Goal: Information Seeking & Learning: Learn about a topic

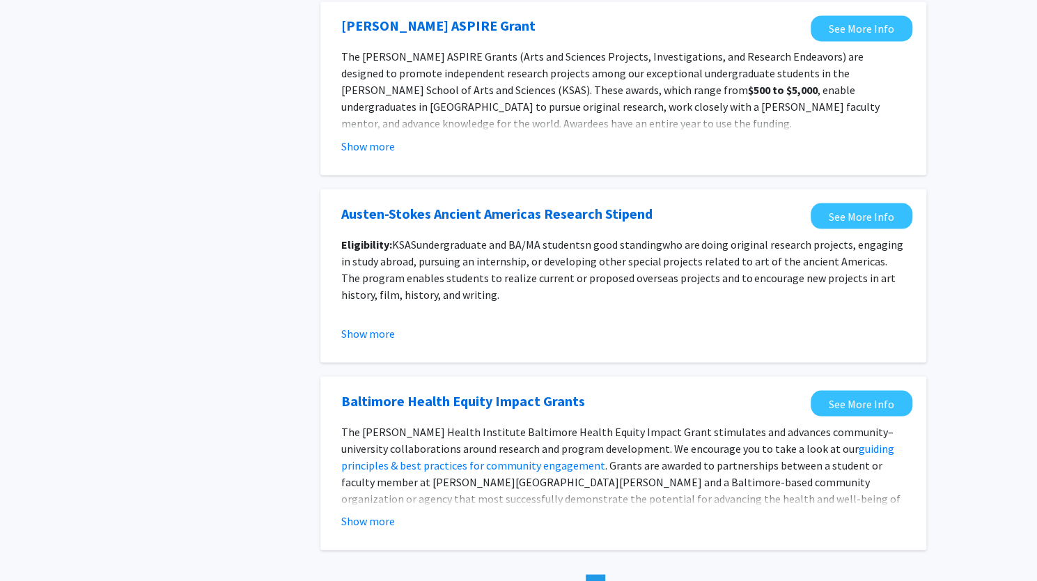
scroll to position [1510, 0]
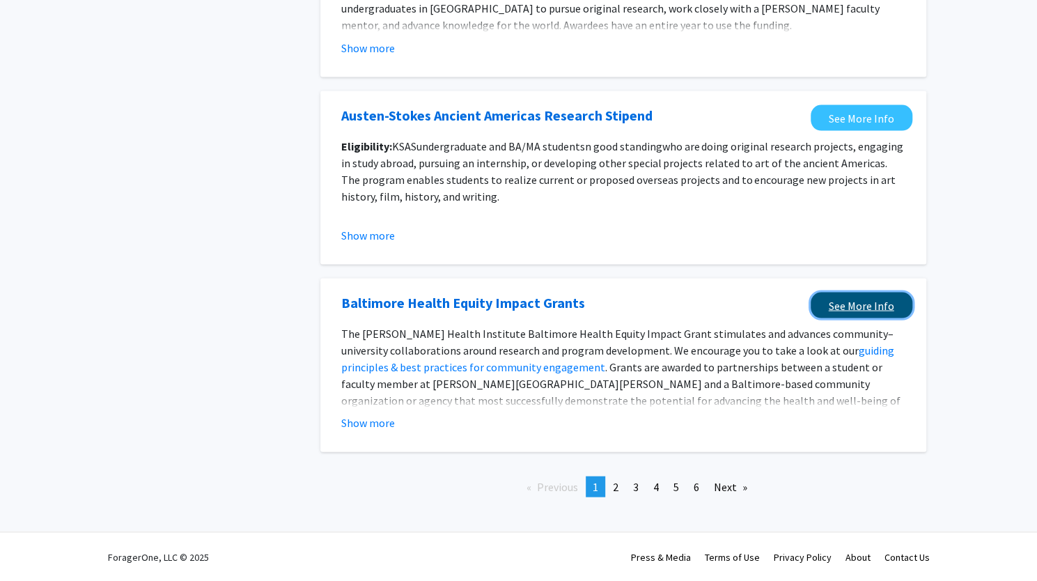
click at [858, 309] on link "See More Info" at bounding box center [862, 305] width 102 height 26
click at [615, 486] on span "2" at bounding box center [616, 486] width 6 height 14
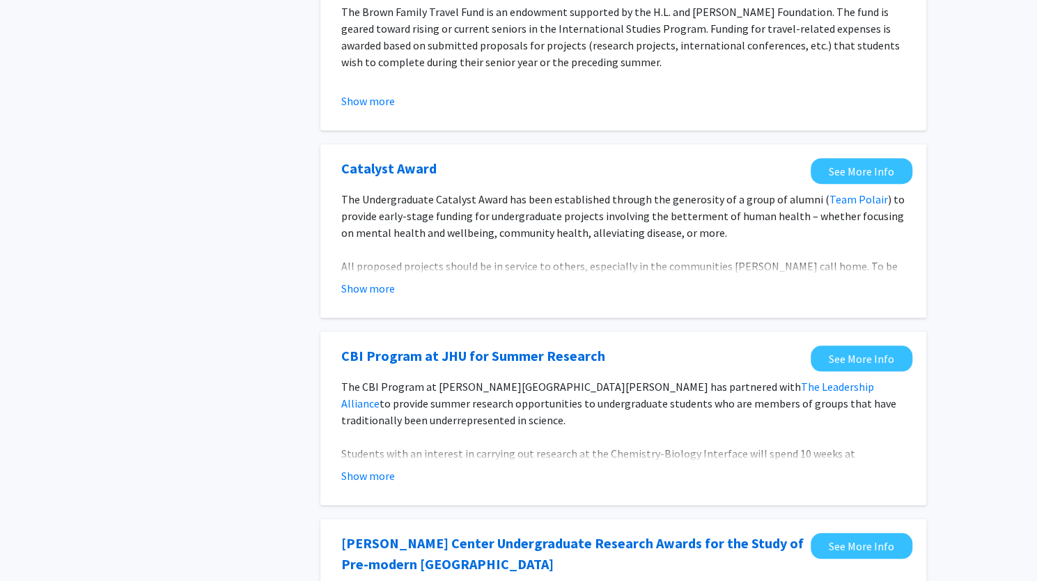
scroll to position [627, 0]
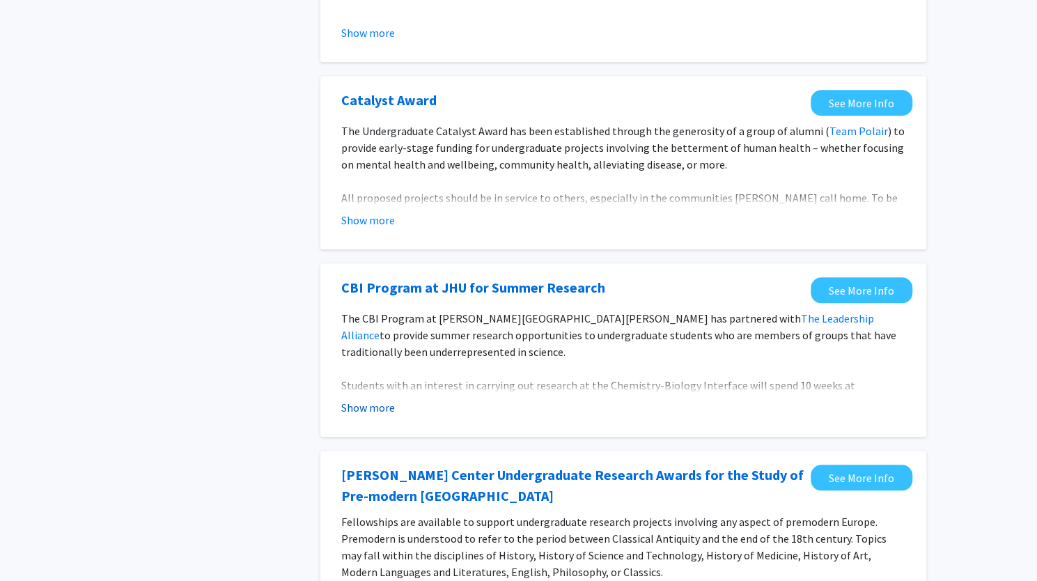
click at [379, 413] on button "Show more" at bounding box center [368, 407] width 54 height 17
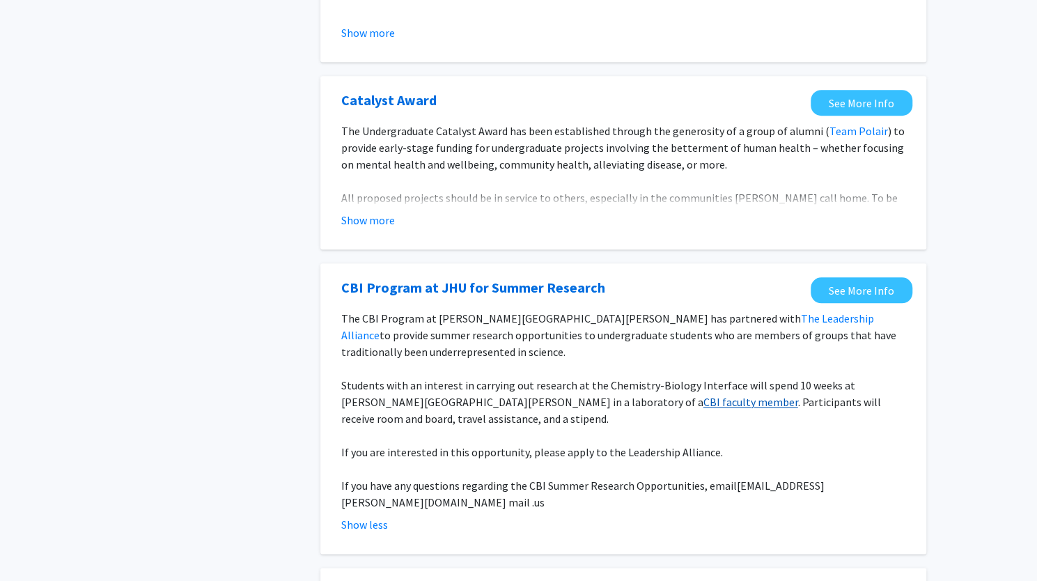
click at [704, 402] on link "CBI faculty member" at bounding box center [751, 402] width 95 height 14
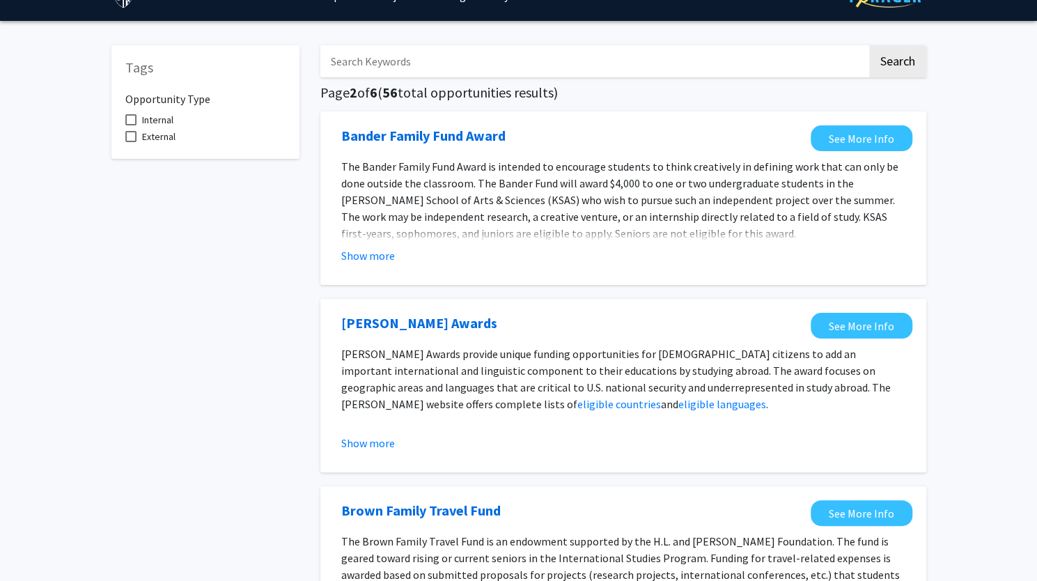
scroll to position [0, 0]
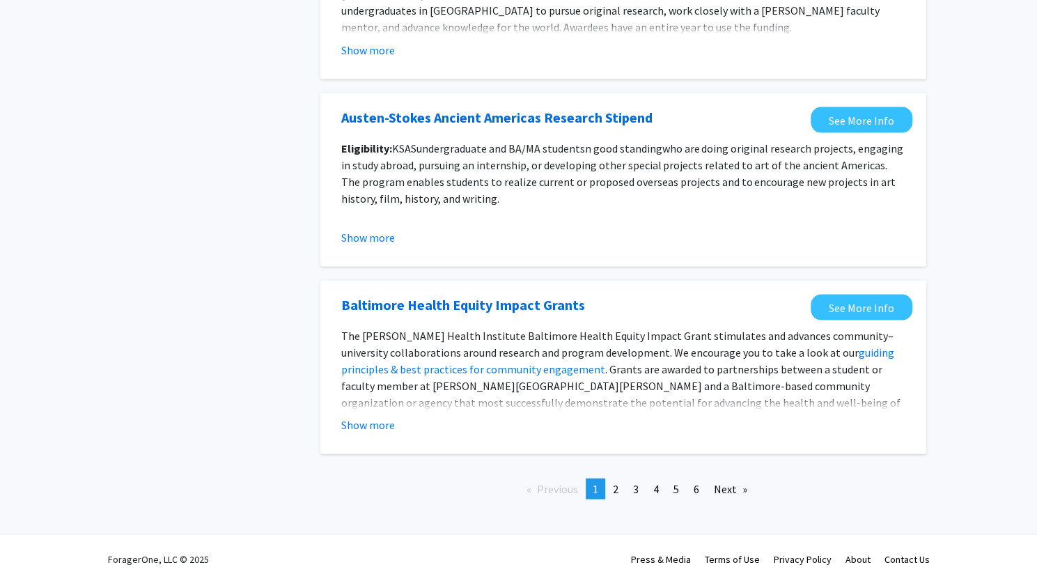
scroll to position [1510, 0]
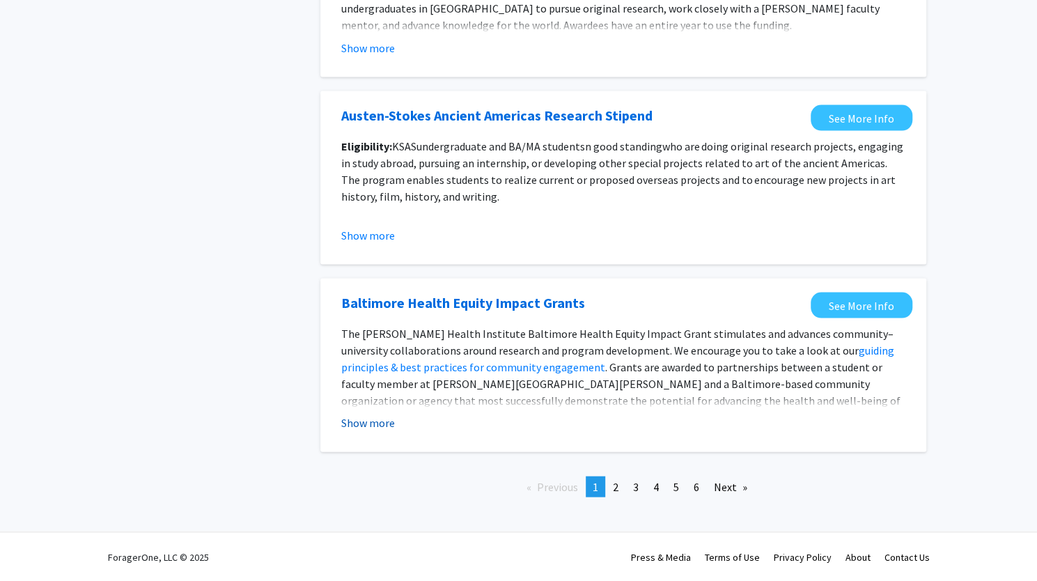
click at [366, 423] on button "Show more" at bounding box center [368, 422] width 54 height 17
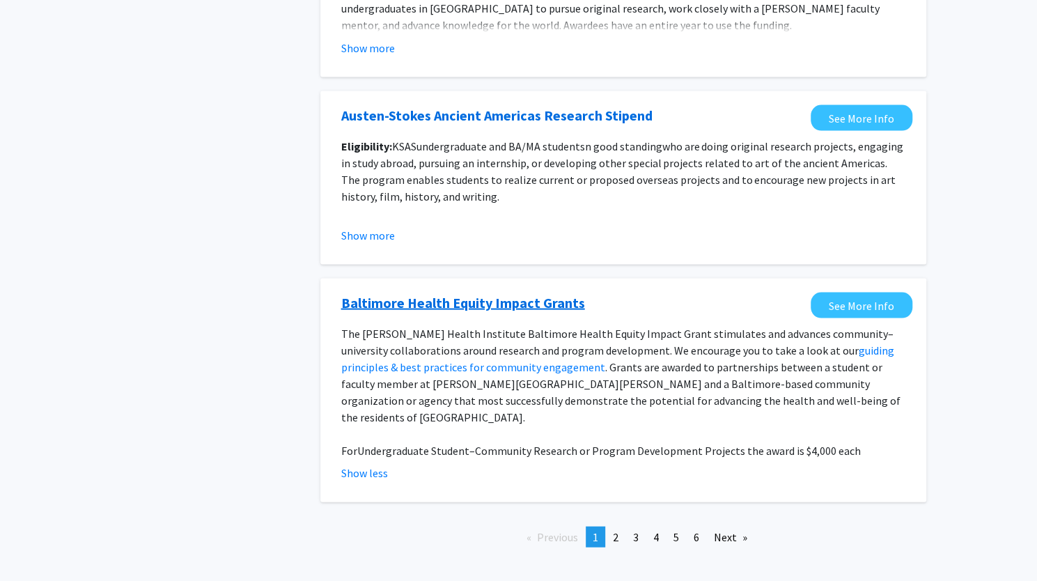
click at [520, 300] on link "Baltimore Health Equity Impact Grants" at bounding box center [463, 302] width 244 height 21
click at [615, 529] on span "2" at bounding box center [616, 536] width 6 height 14
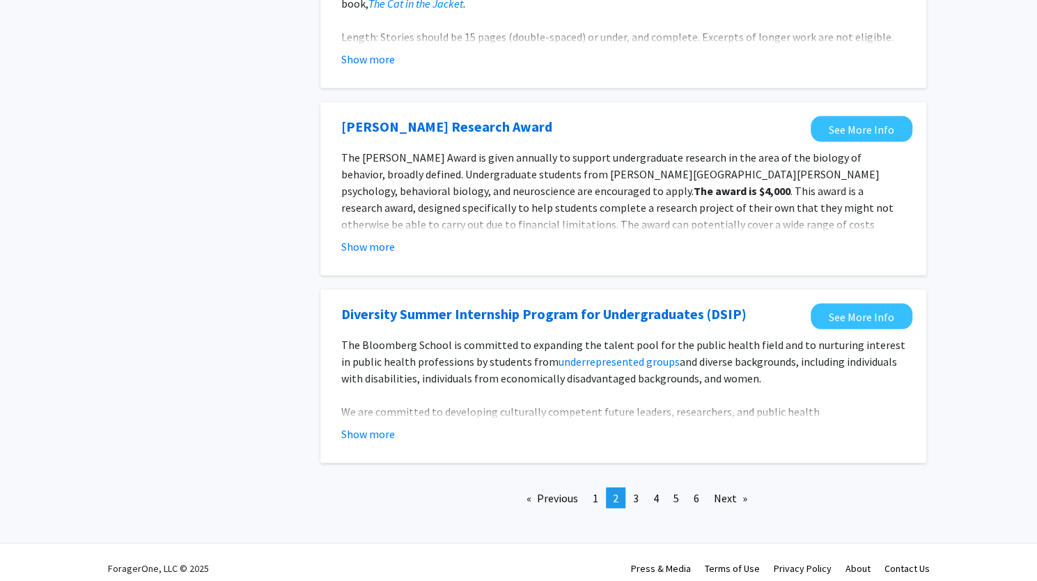
scroll to position [1565, 0]
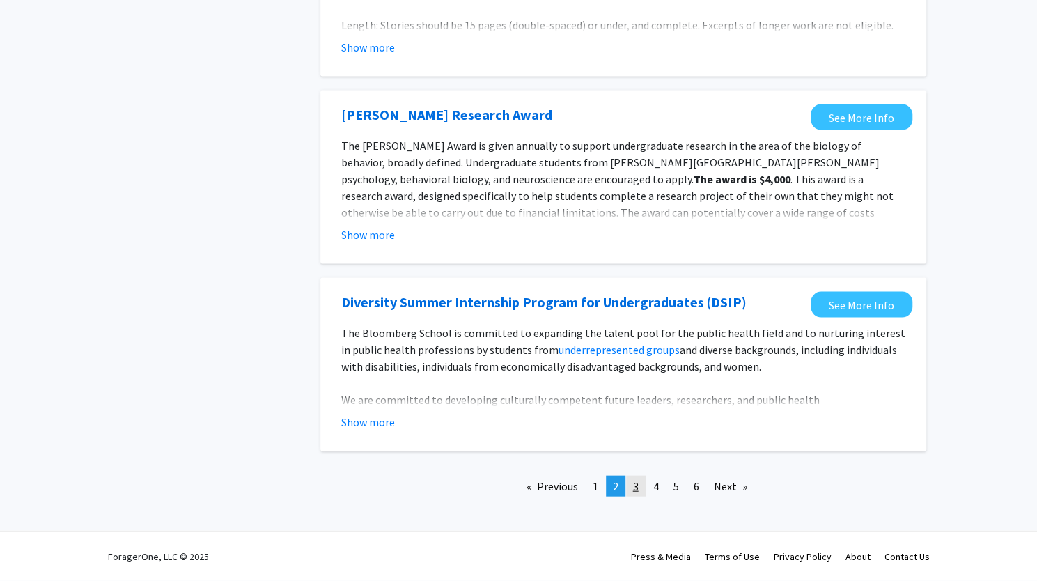
click at [633, 484] on span "3" at bounding box center [636, 486] width 6 height 14
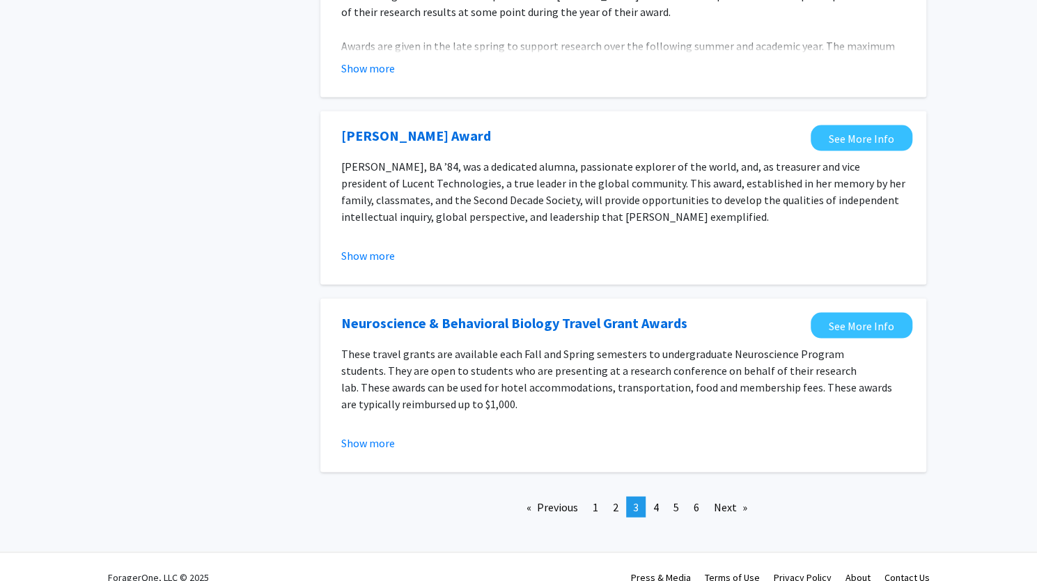
scroll to position [1527, 0]
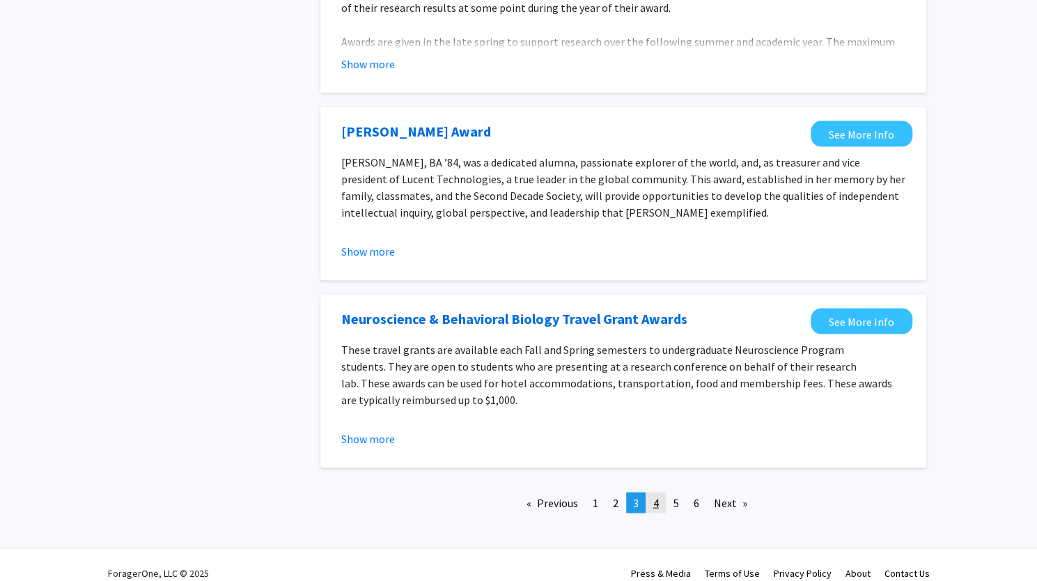
click at [658, 495] on span "4" at bounding box center [656, 502] width 6 height 14
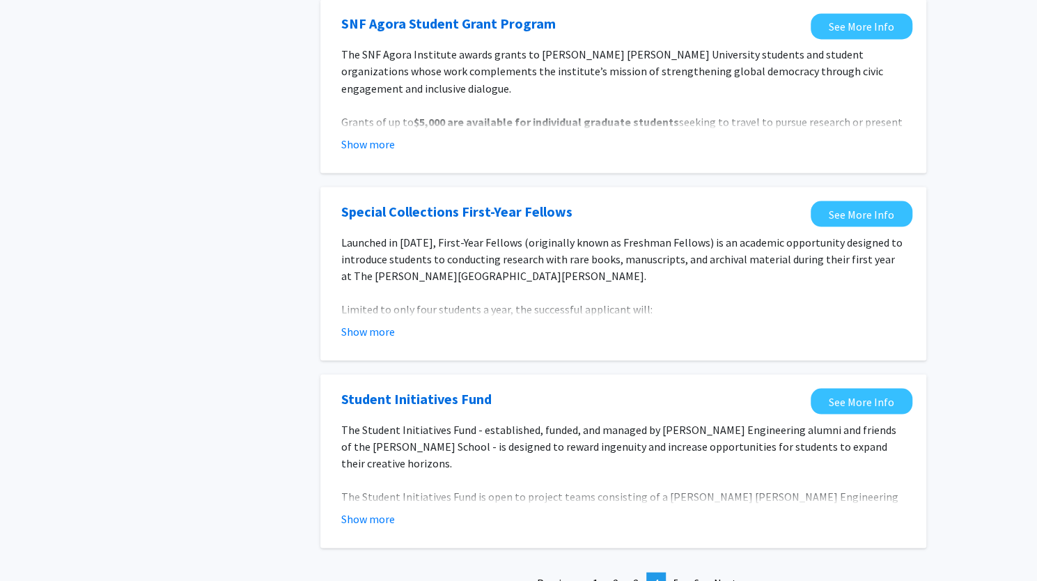
scroll to position [1527, 0]
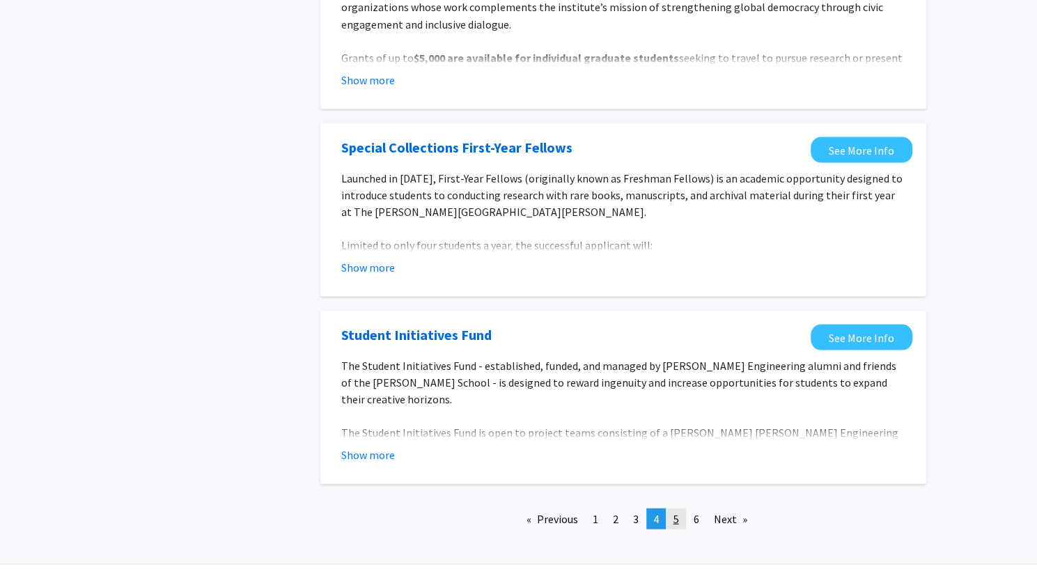
click at [676, 508] on link "page 5" at bounding box center [677, 518] width 20 height 21
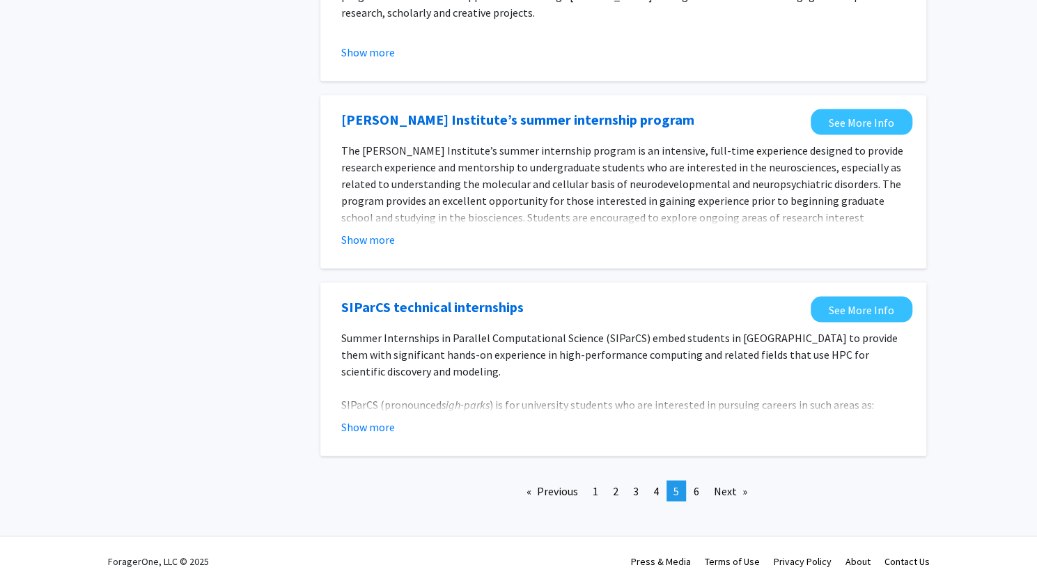
scroll to position [1510, 0]
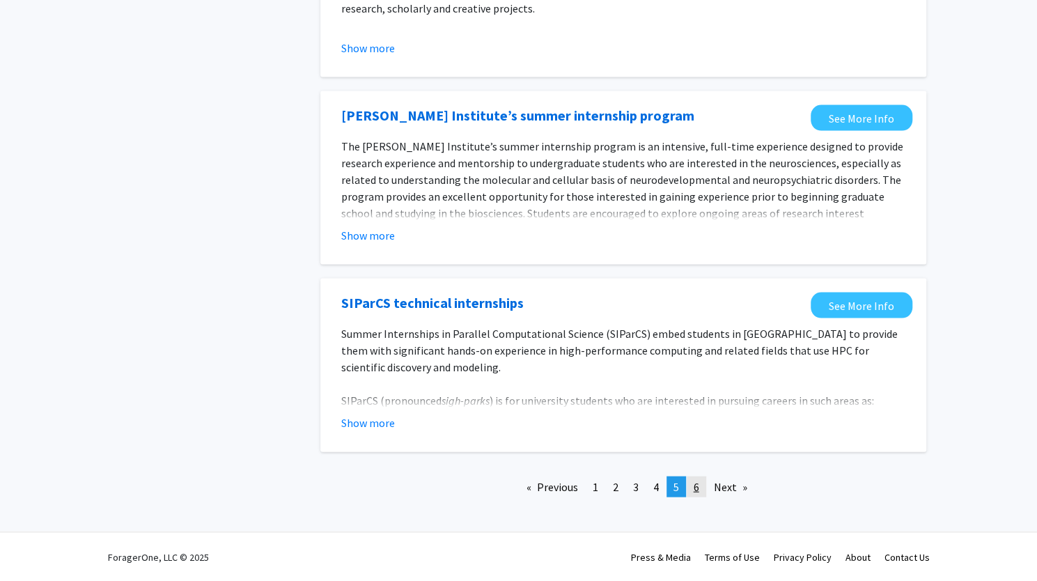
click at [700, 488] on link "page 6" at bounding box center [697, 486] width 20 height 21
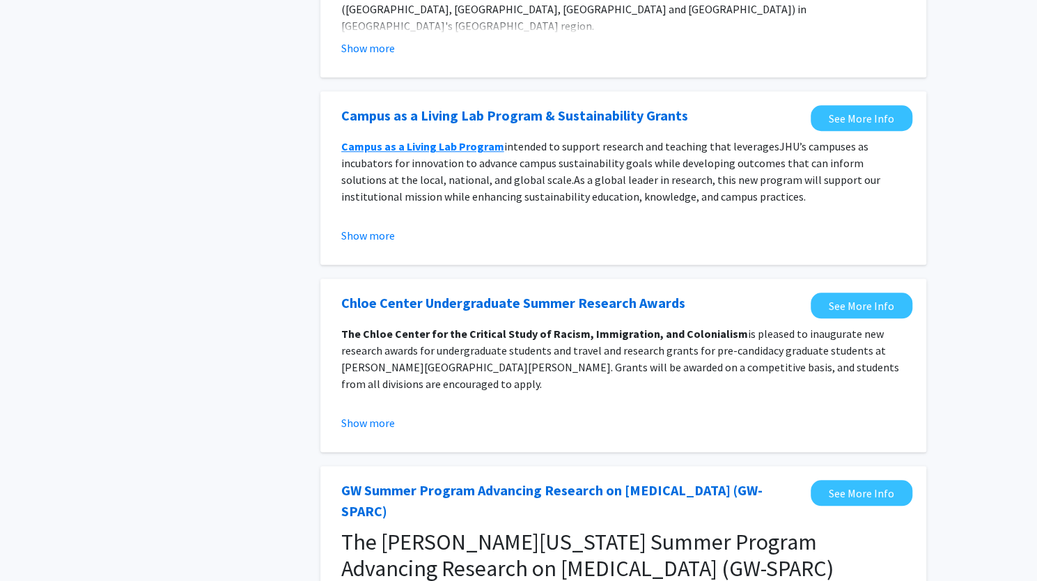
scroll to position [800, 0]
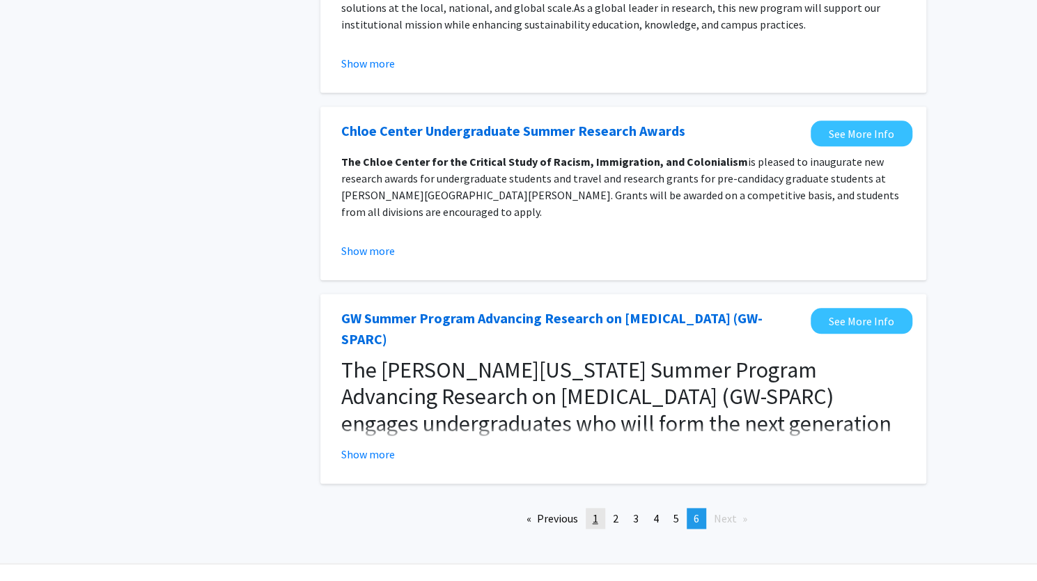
click at [595, 508] on link "page 1" at bounding box center [596, 518] width 20 height 21
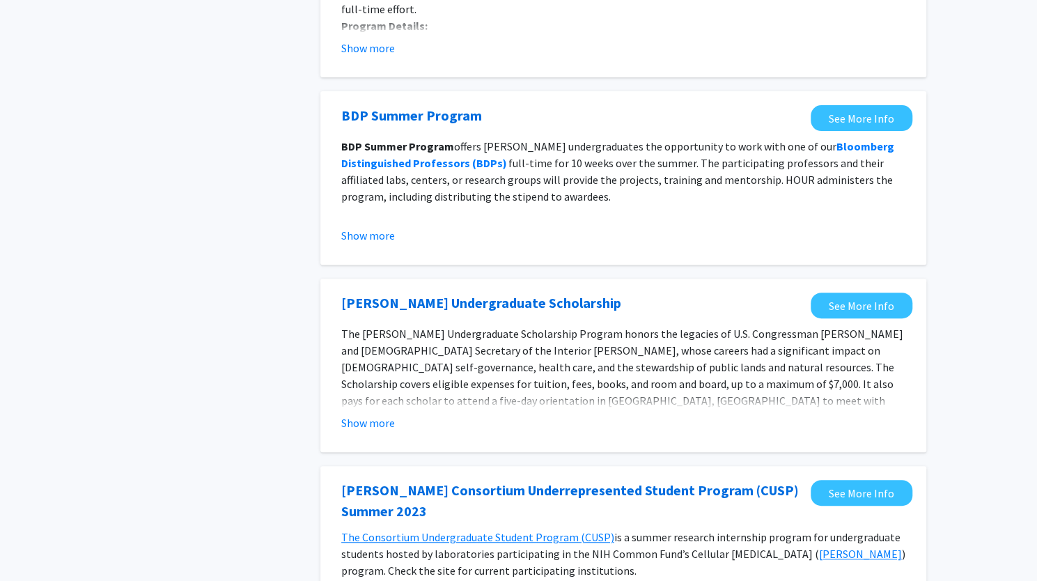
scroll to position [279, 0]
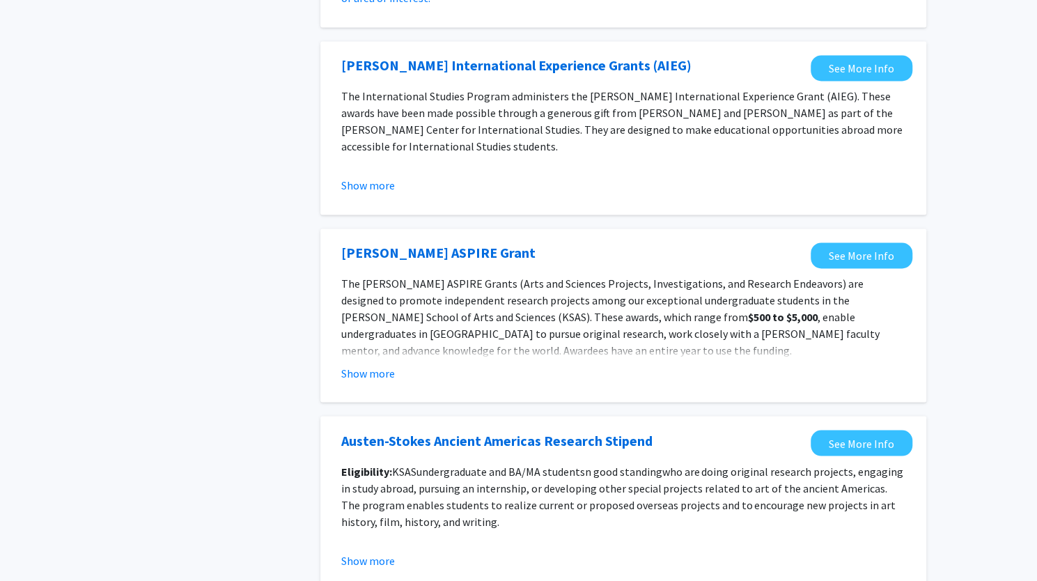
scroll to position [1510, 0]
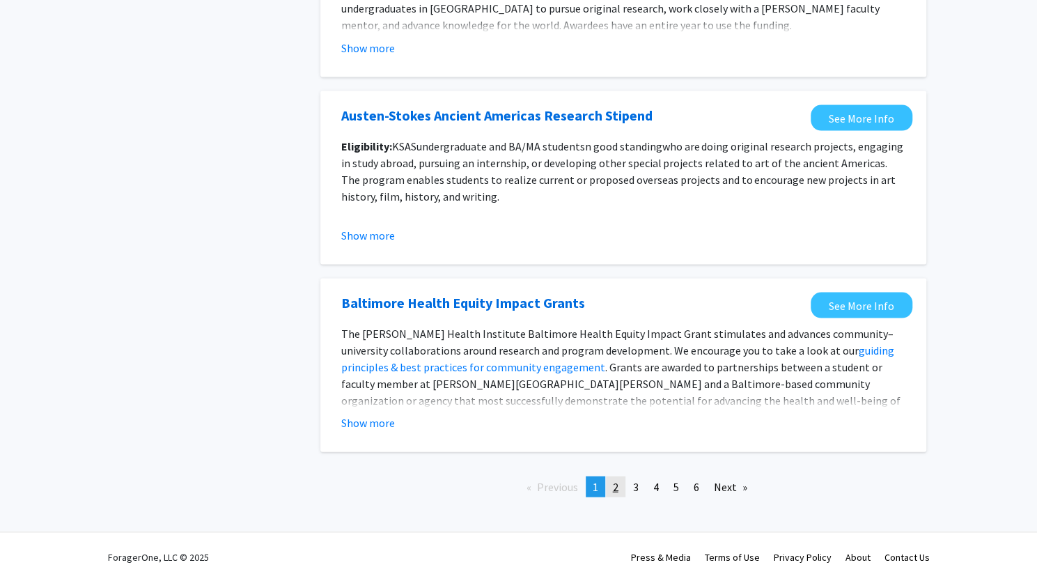
click at [610, 491] on link "page 2" at bounding box center [616, 486] width 20 height 21
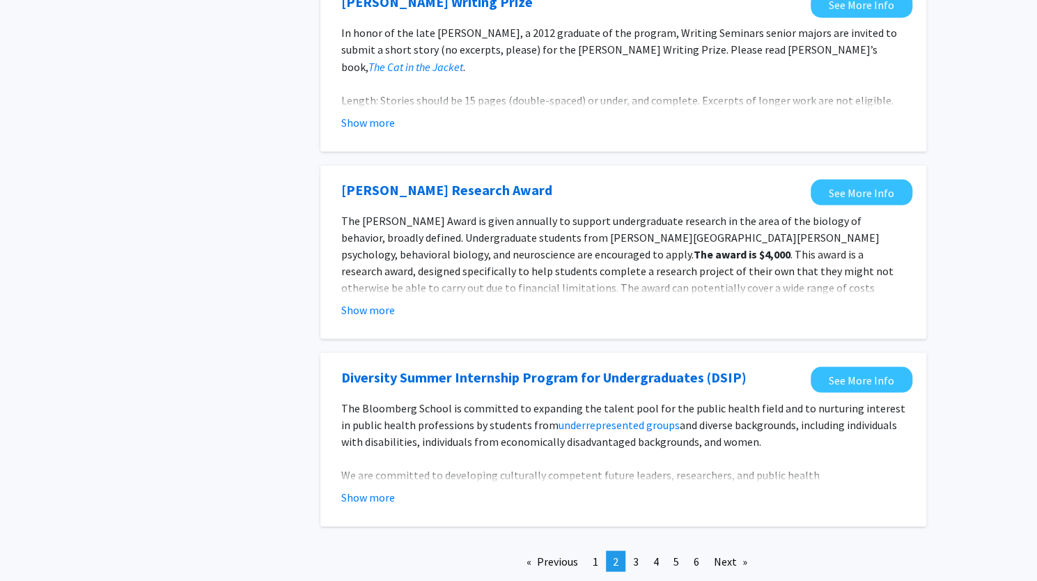
scroll to position [1565, 0]
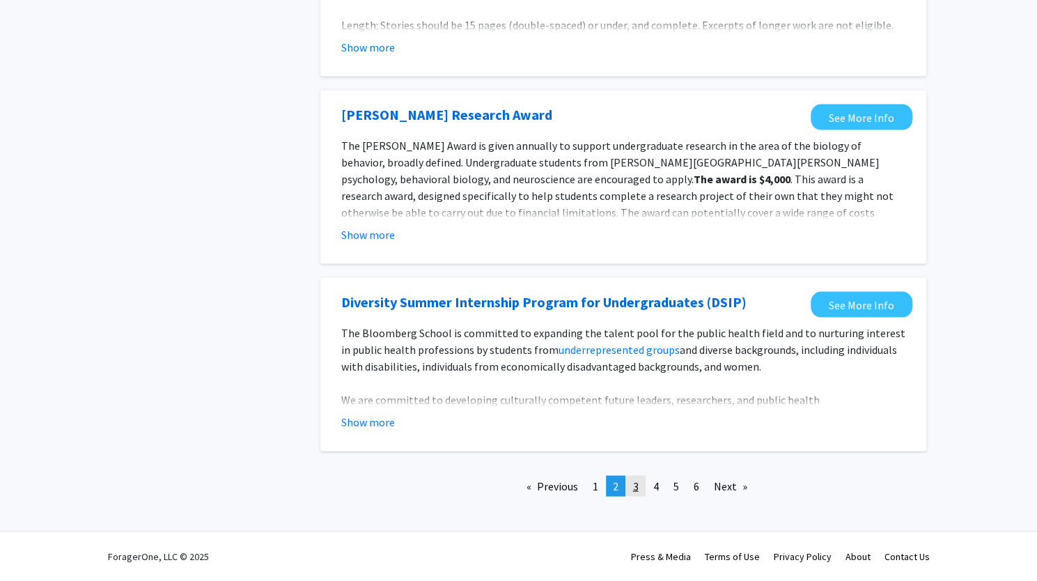
click at [631, 484] on link "page 3" at bounding box center [636, 486] width 20 height 21
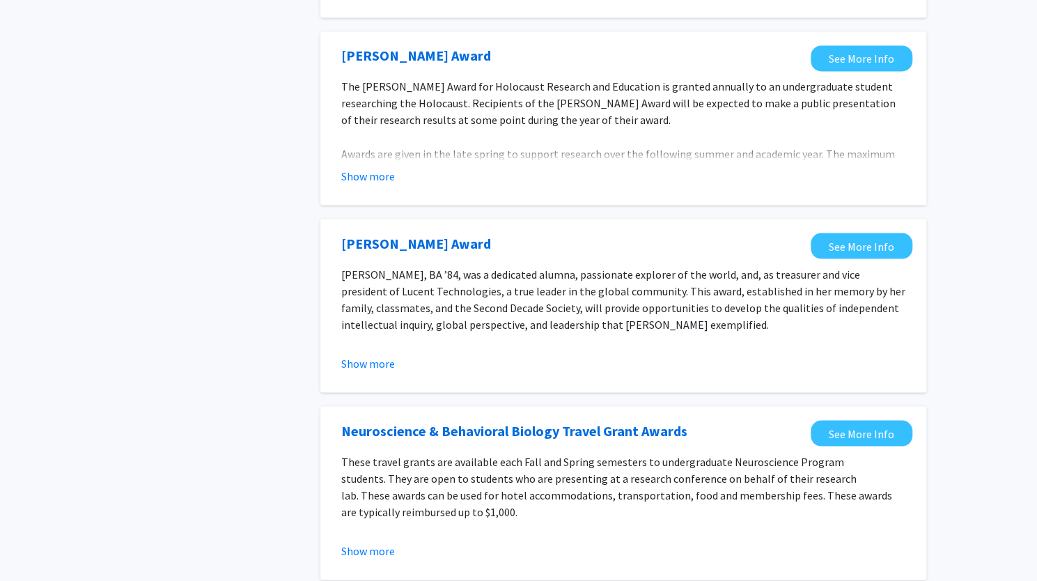
scroll to position [1527, 0]
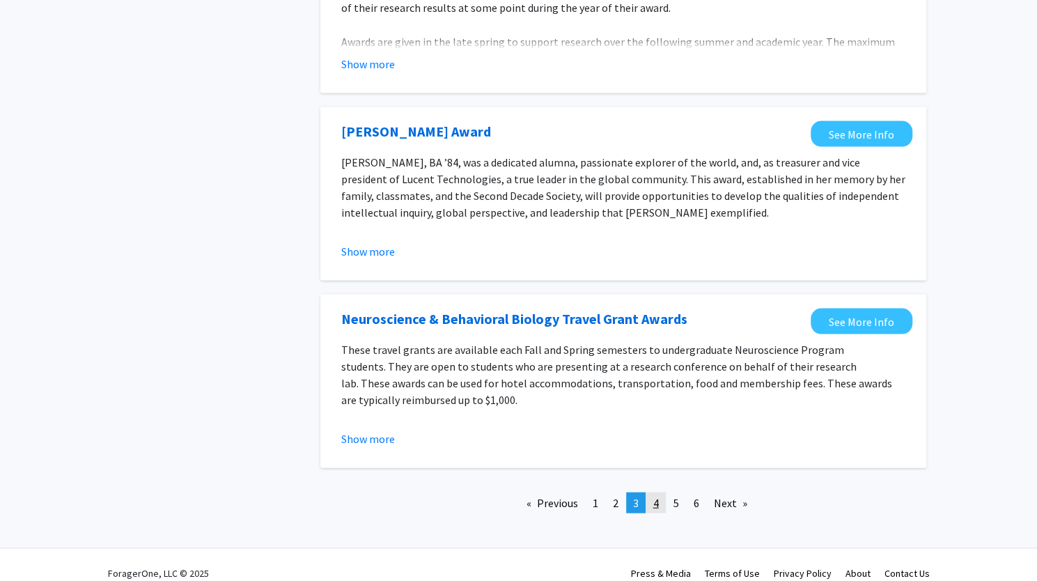
click at [654, 495] on span "4" at bounding box center [656, 502] width 6 height 14
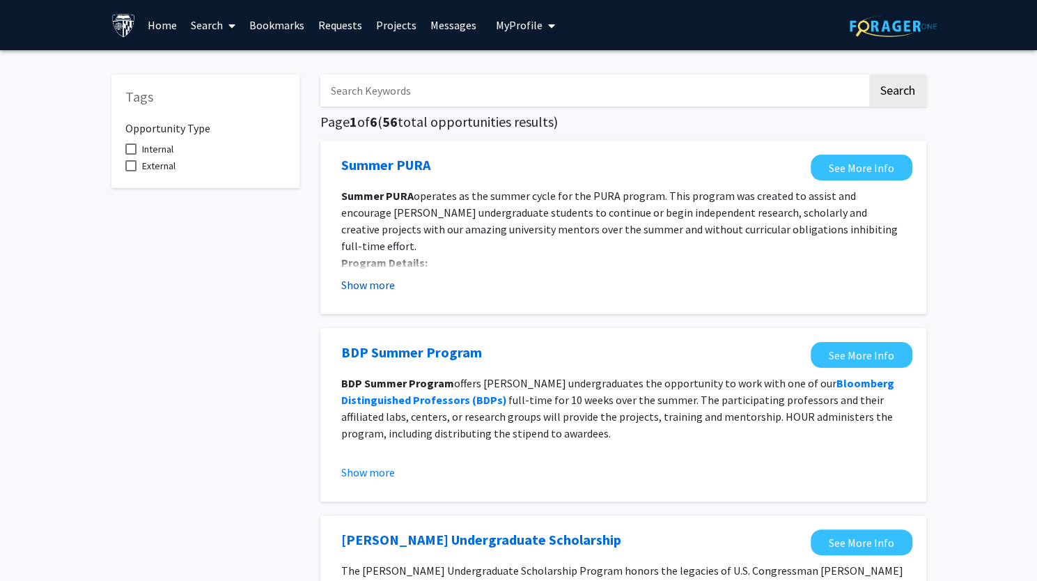
click at [380, 281] on button "Show more" at bounding box center [368, 285] width 54 height 17
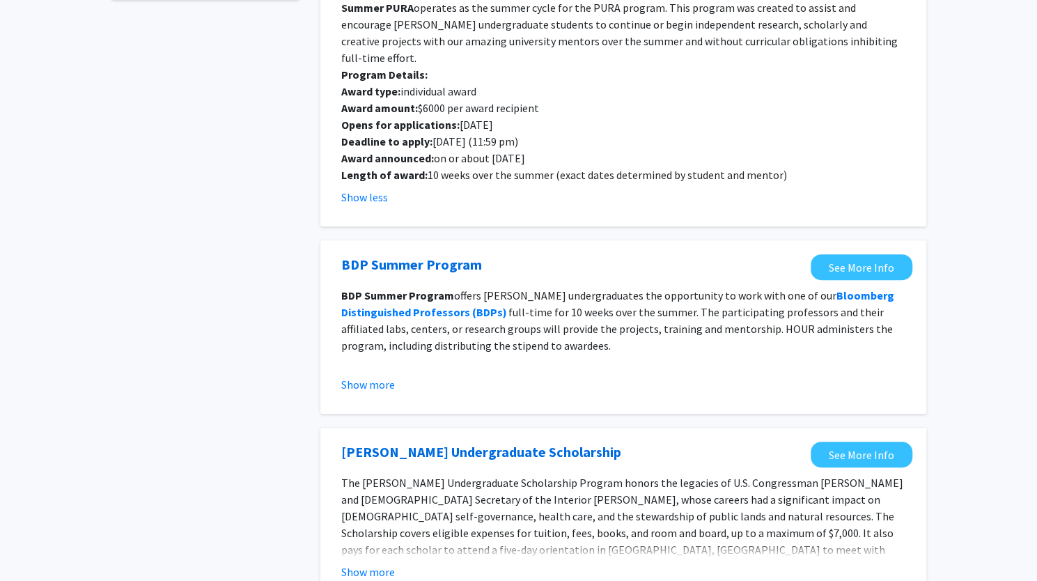
scroll to position [348, 0]
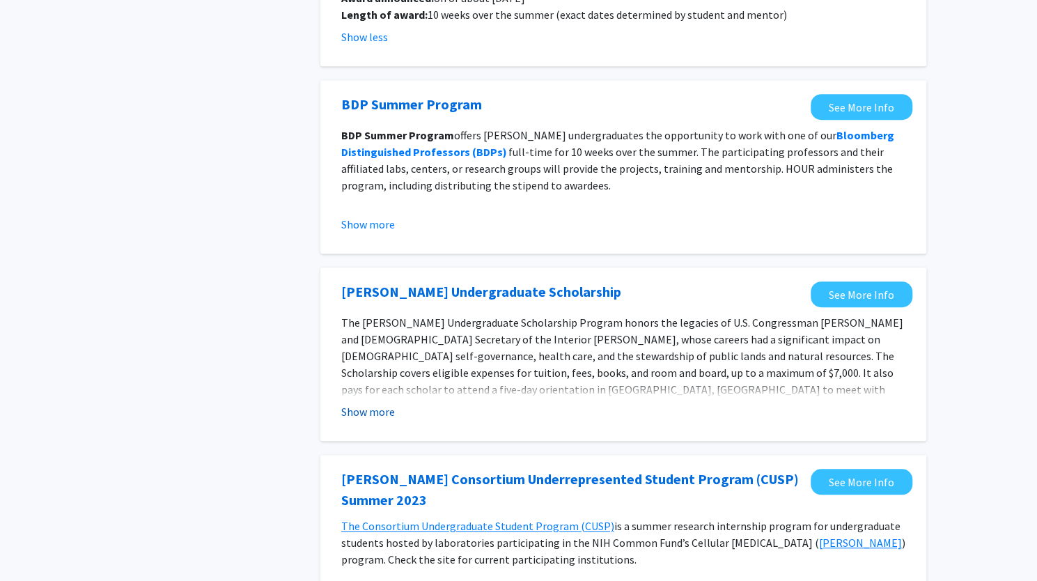
click at [384, 403] on button "Show more" at bounding box center [368, 411] width 54 height 17
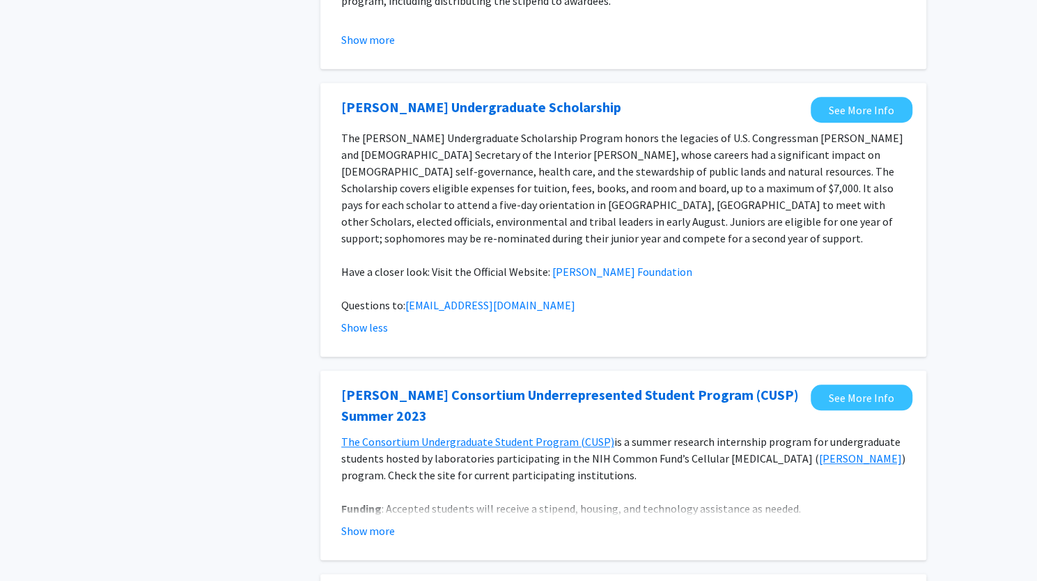
scroll to position [557, 0]
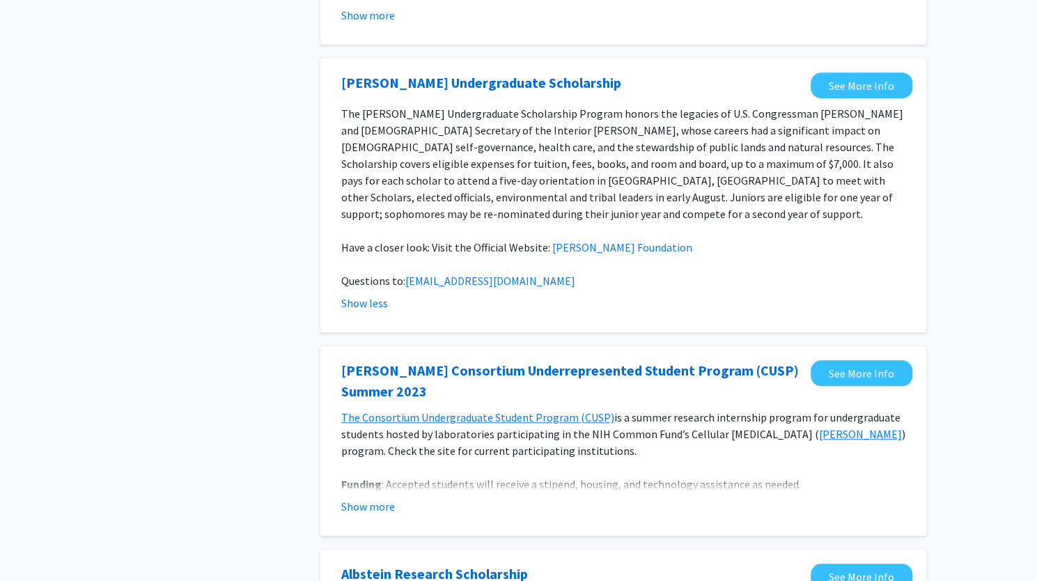
click at [365, 482] on fg-opportunity "[PERSON_NAME] Consortium Underrepresented Student Program (CUSP) Summer 2023 Se…" at bounding box center [623, 441] width 578 height 162
click at [363, 498] on button "Show more" at bounding box center [368, 506] width 54 height 17
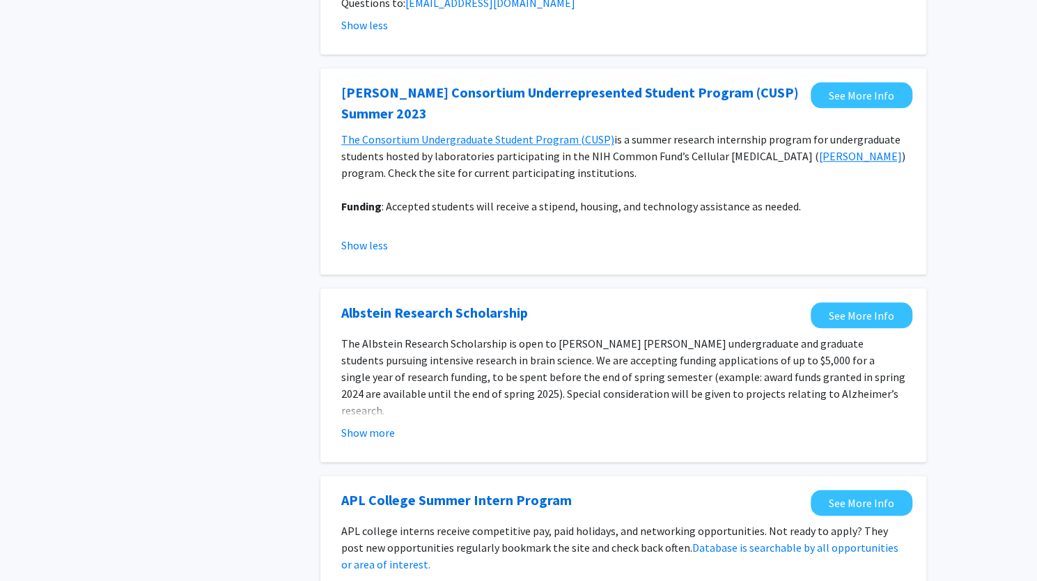
scroll to position [975, 0]
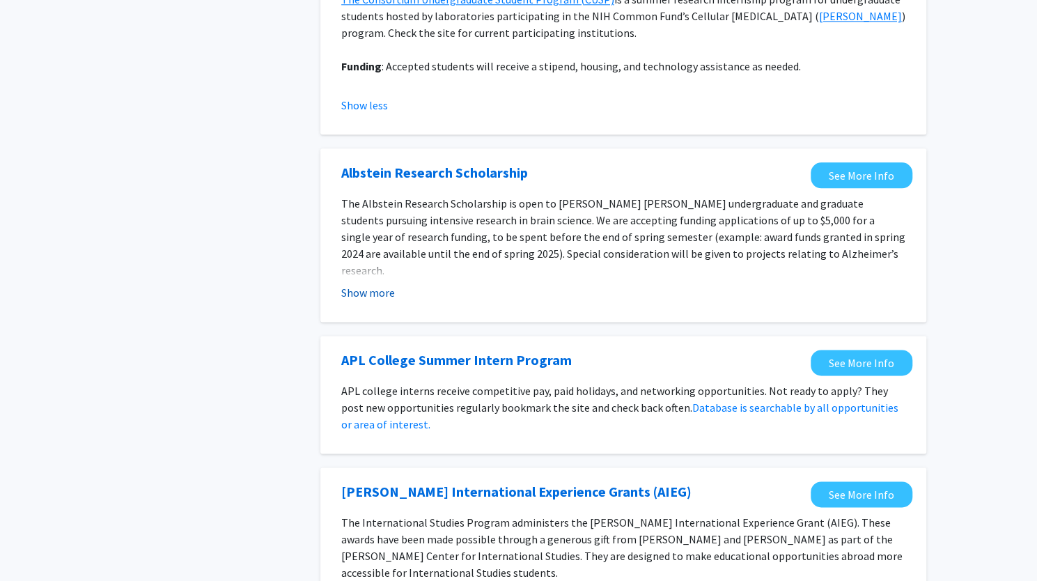
click at [372, 284] on button "Show more" at bounding box center [368, 292] width 54 height 17
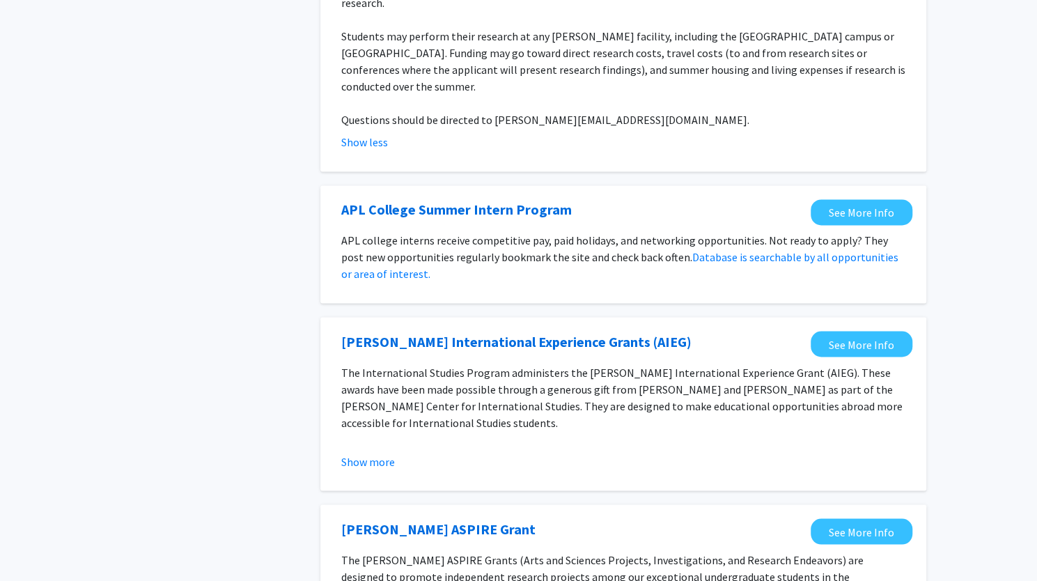
scroll to position [1254, 0]
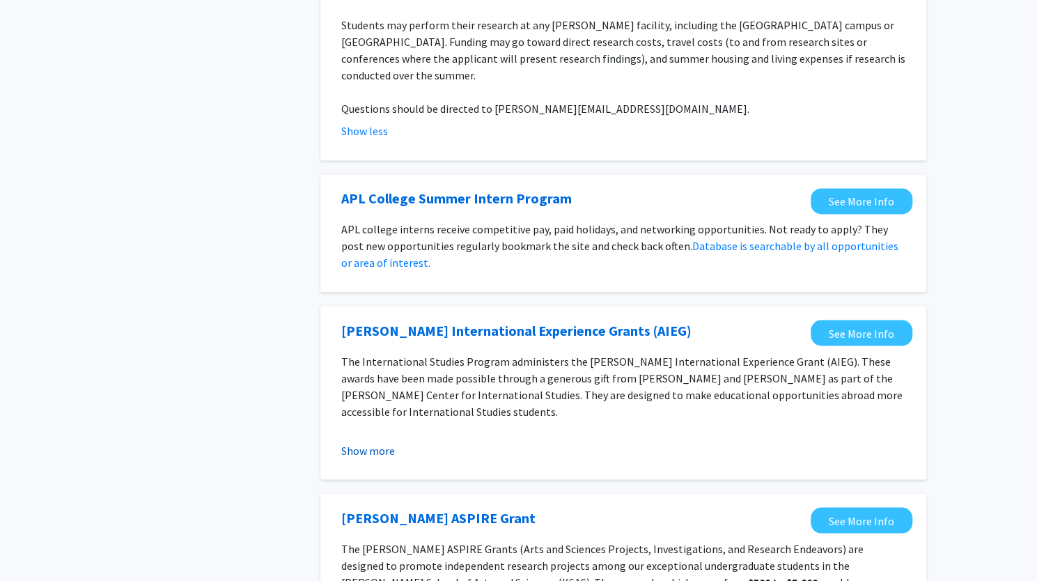
click at [366, 442] on button "Show more" at bounding box center [368, 450] width 54 height 17
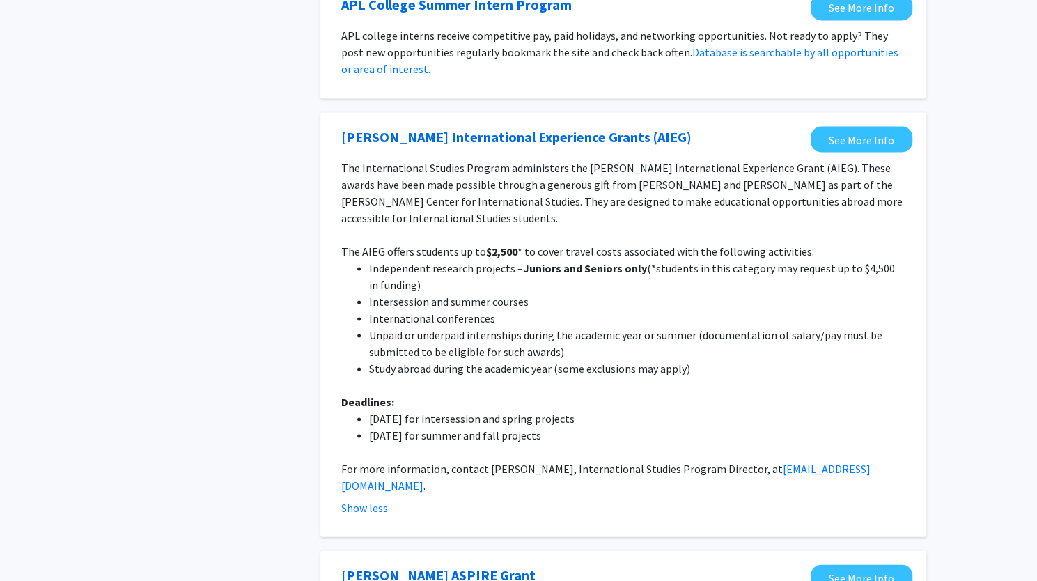
scroll to position [1463, 0]
